Goal: Browse casually

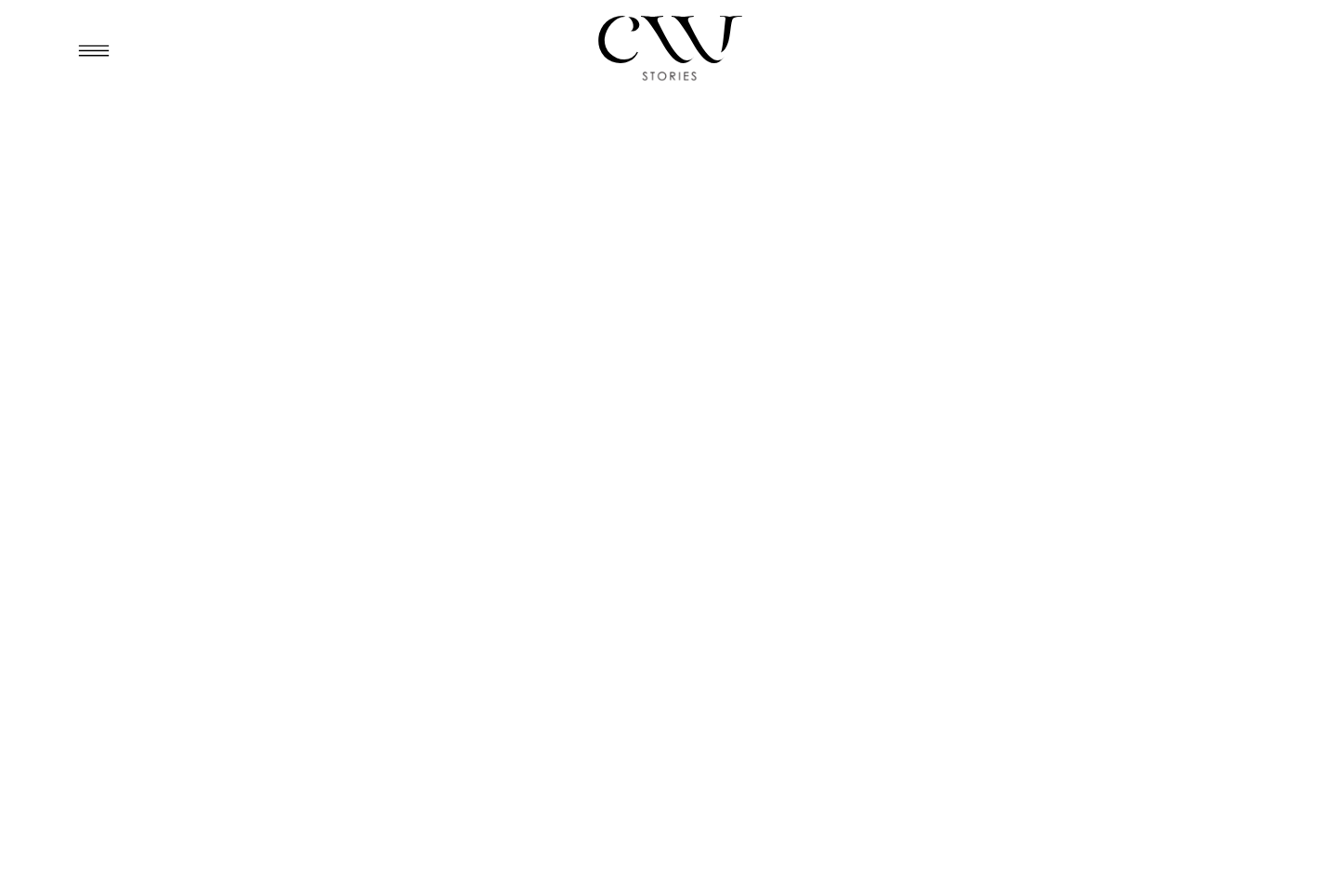
scroll to position [583, 0]
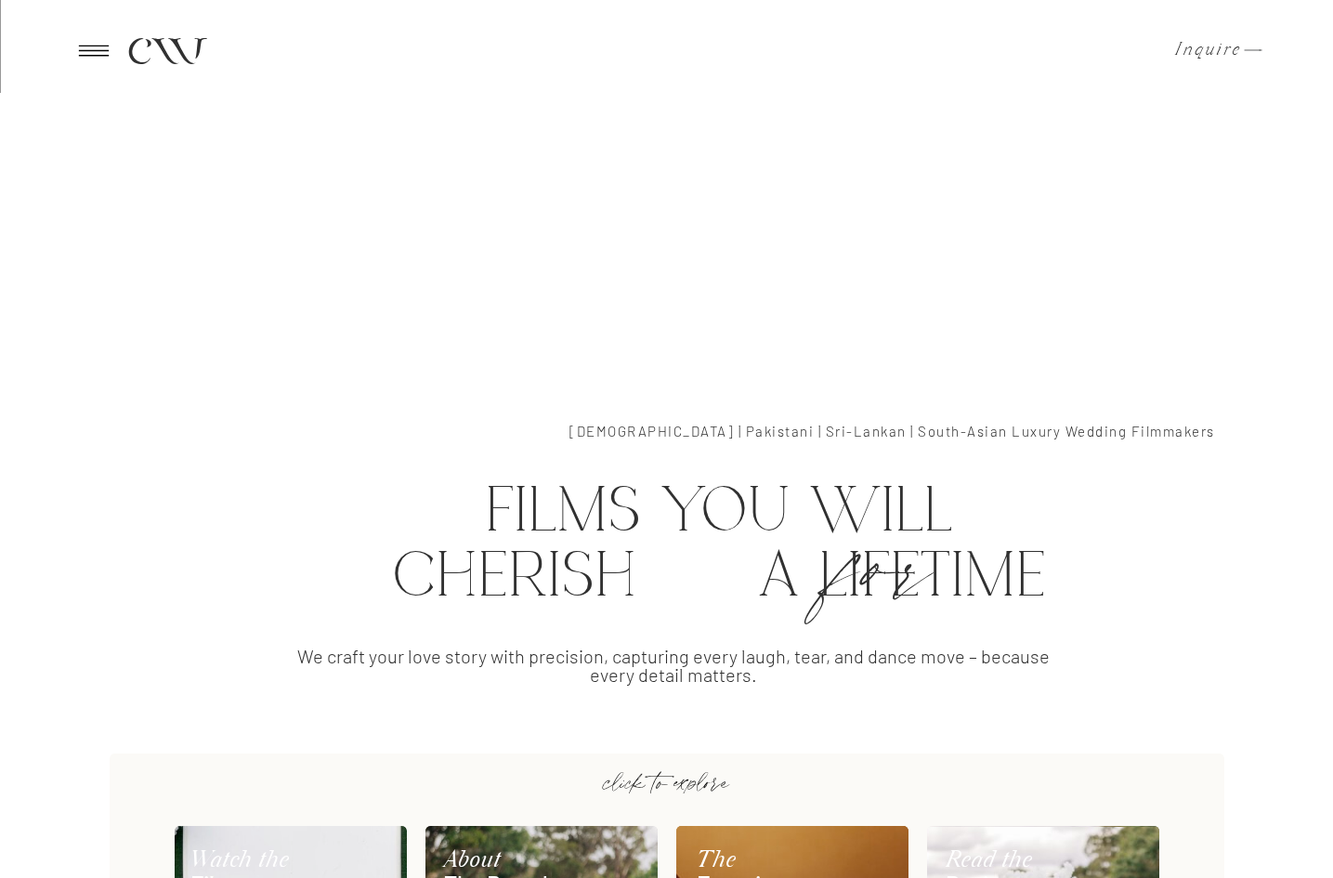
drag, startPoint x: 1159, startPoint y: 442, endPoint x: 1210, endPoint y: 448, distance: 51.4
click at [1210, 448] on h2 "[DEMOGRAPHIC_DATA] | Pakistani | Sri-Lankan | South-Asian Luxury Wedding Filmma…" at bounding box center [850, 438] width 729 height 26
click at [908, 432] on h2 "[DEMOGRAPHIC_DATA] | Pakistani | Sri-Lankan | South-Asian Luxury Wedding Filmma…" at bounding box center [850, 438] width 729 height 26
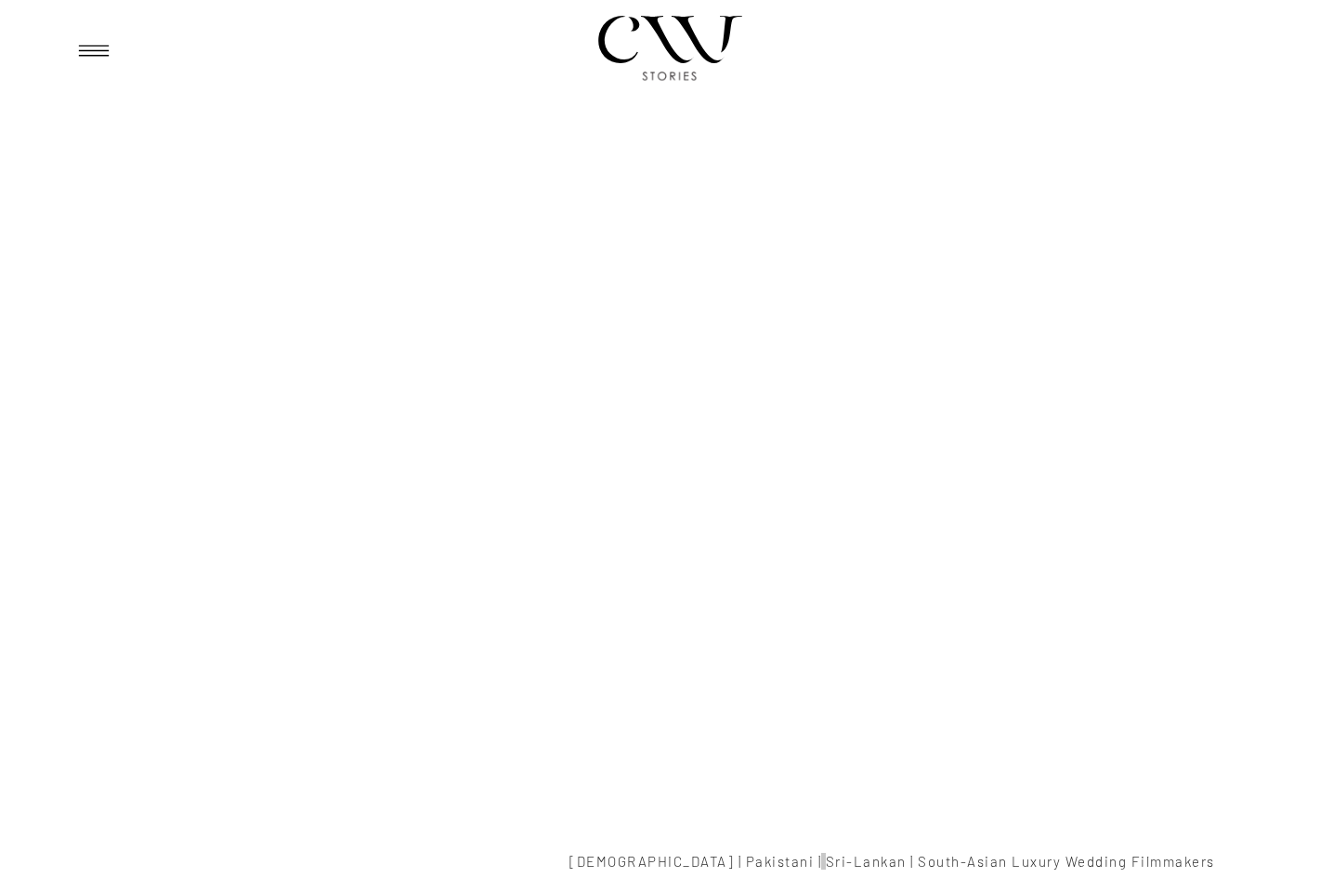
scroll to position [0, 0]
click at [111, 50] on icon at bounding box center [94, 51] width 46 height 44
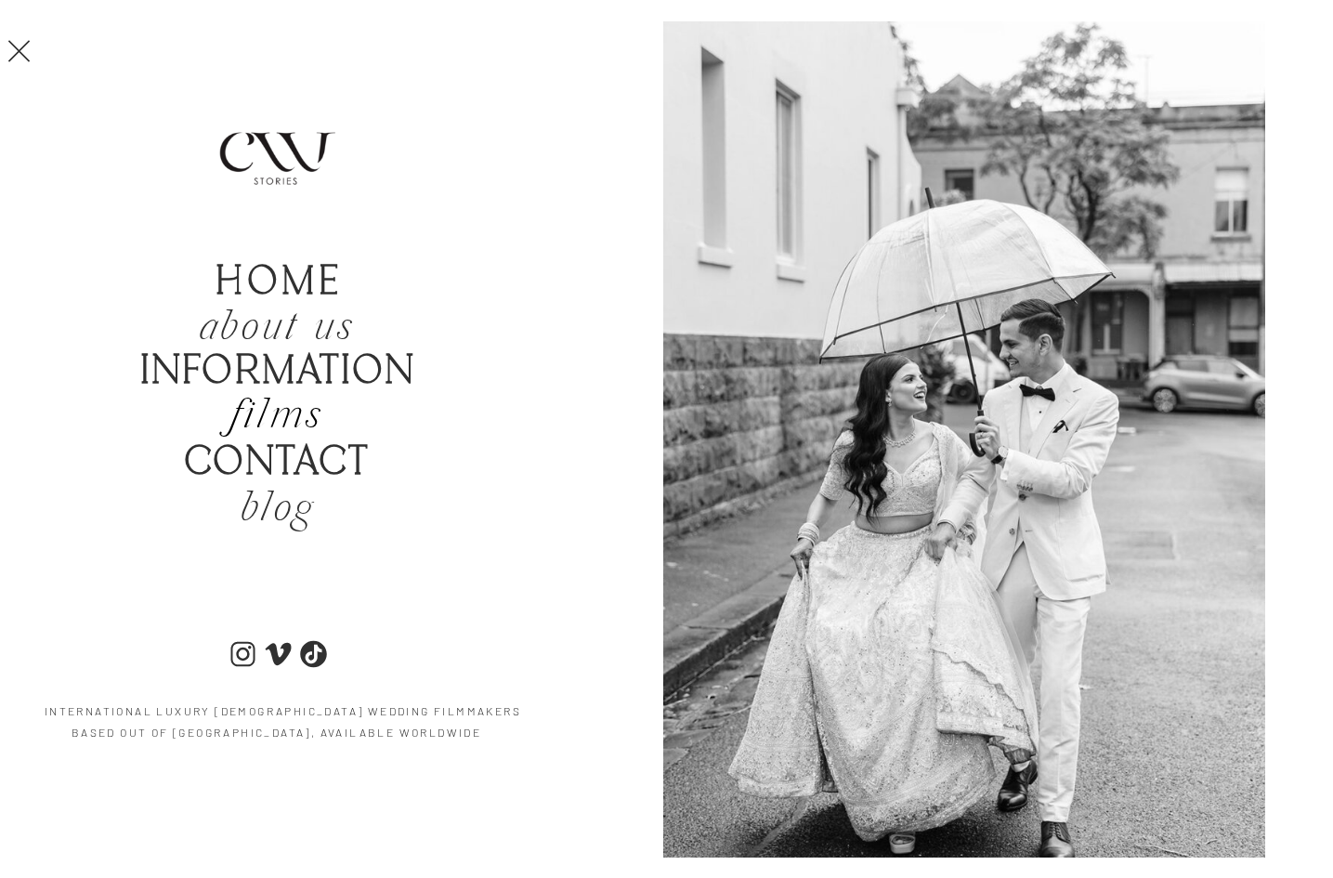
click at [265, 404] on h2 "films" at bounding box center [277, 418] width 176 height 44
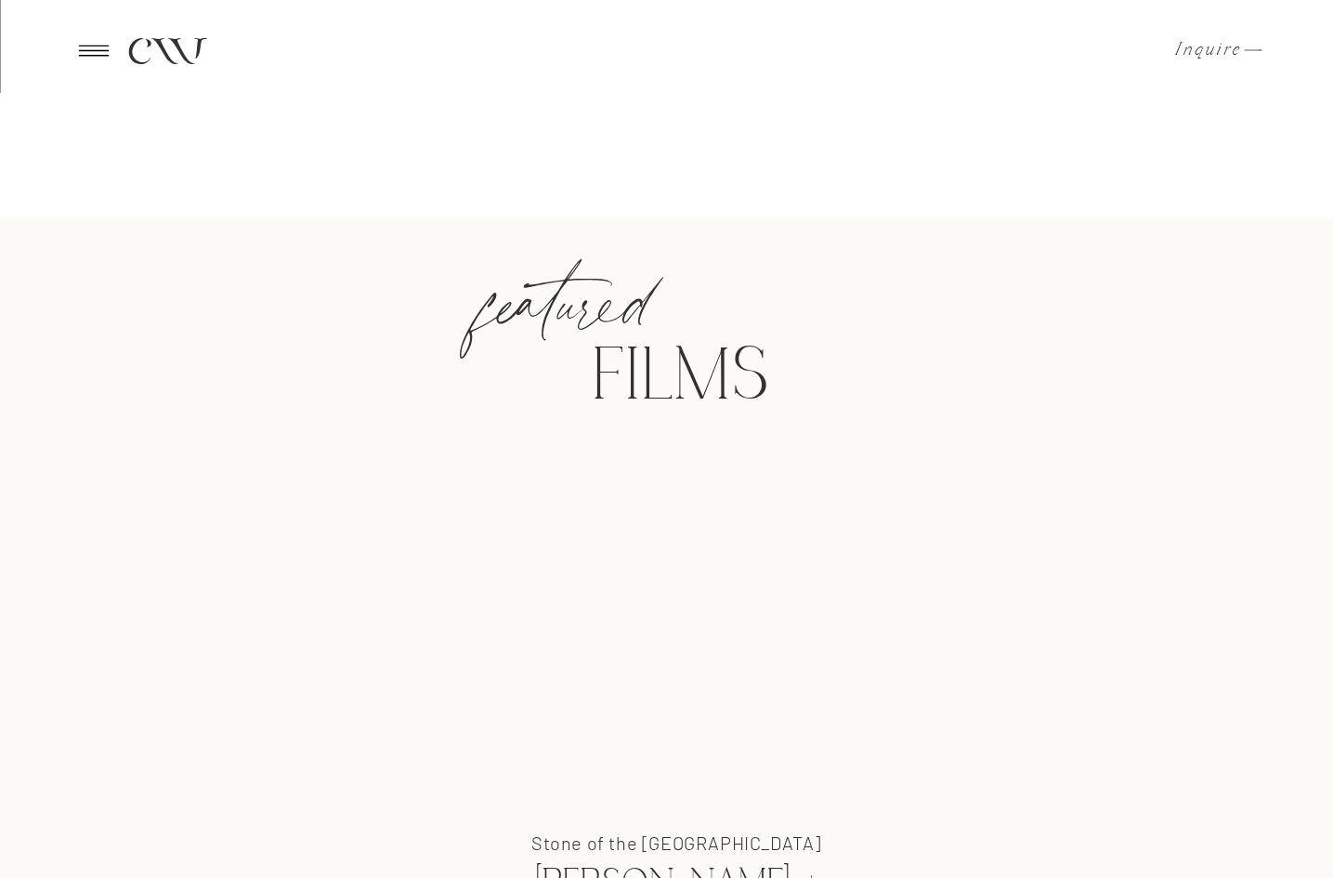
scroll to position [851, 0]
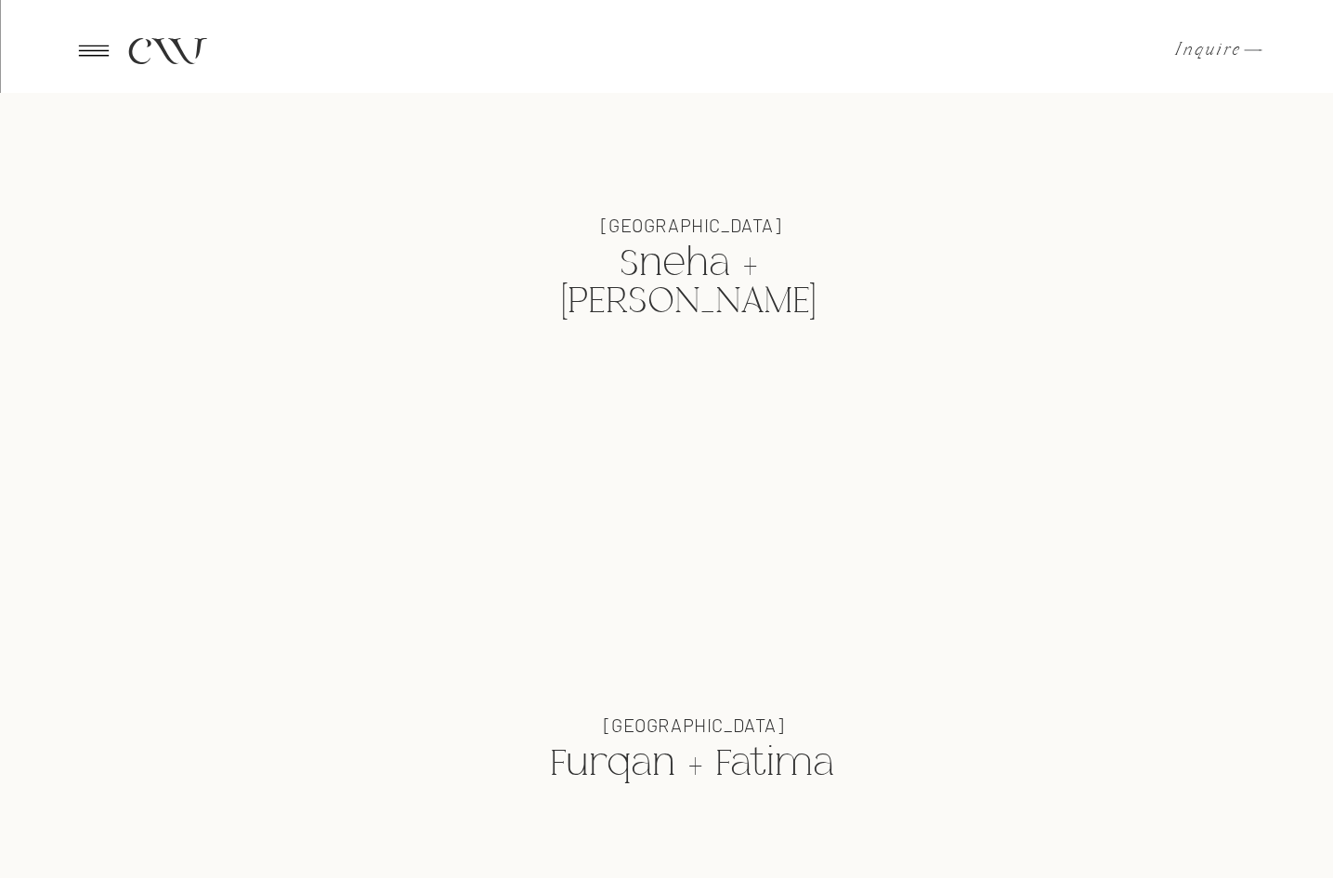
scroll to position [2394, 0]
